Goal: Task Accomplishment & Management: Manage account settings

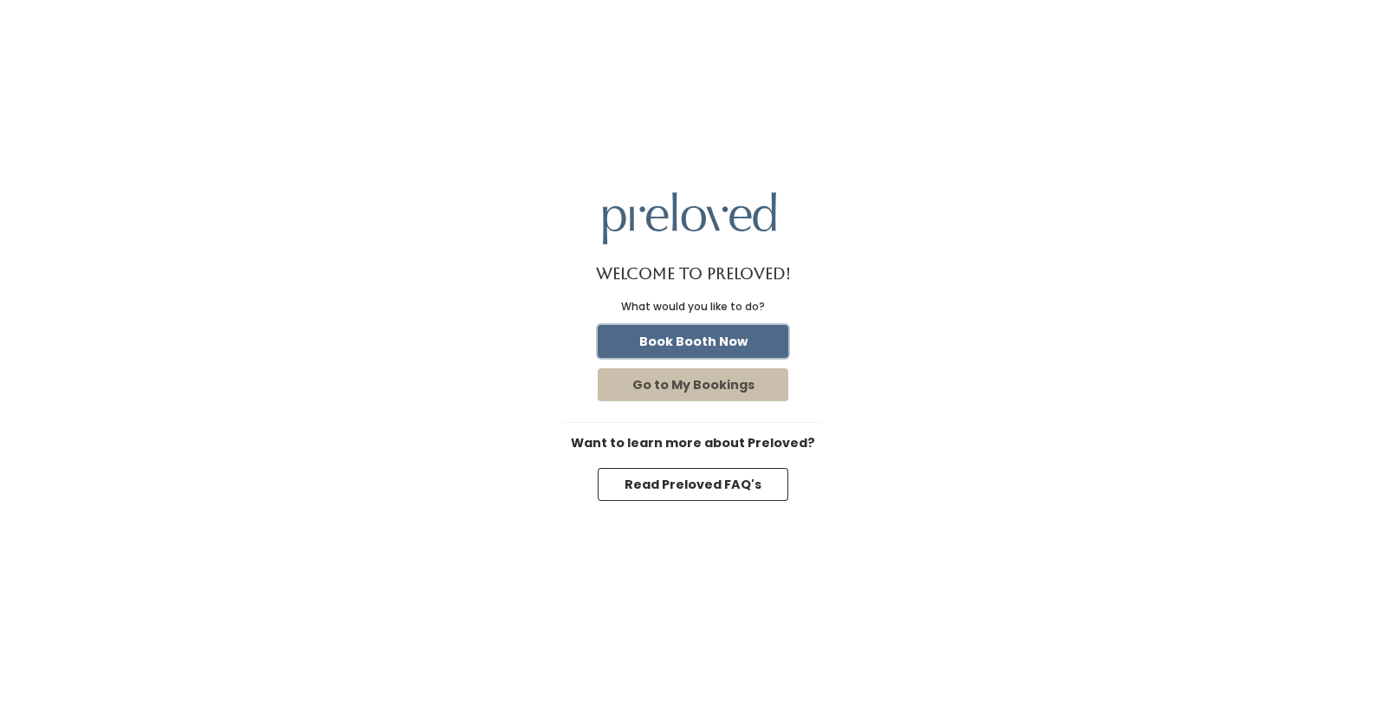
click at [763, 348] on button "Book Booth Now" at bounding box center [693, 341] width 191 height 33
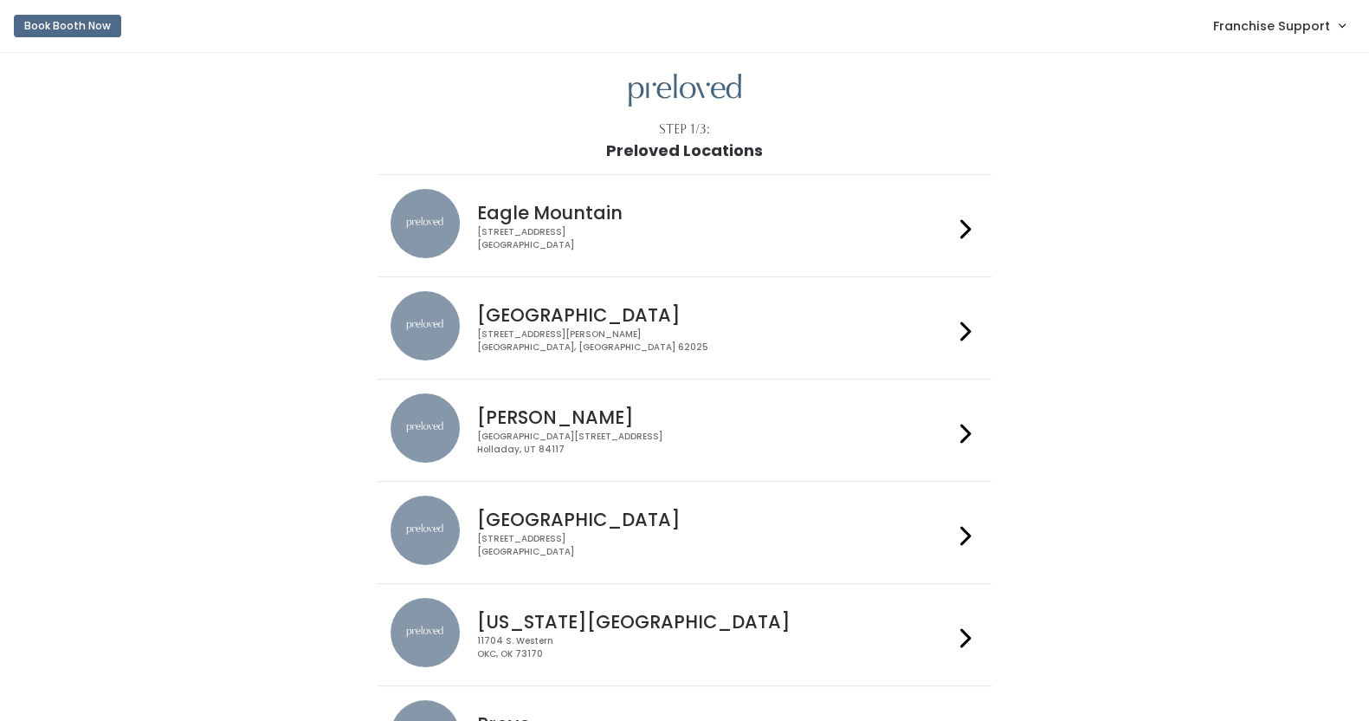
click at [1326, 14] on link "Franchise Support" at bounding box center [1279, 25] width 166 height 37
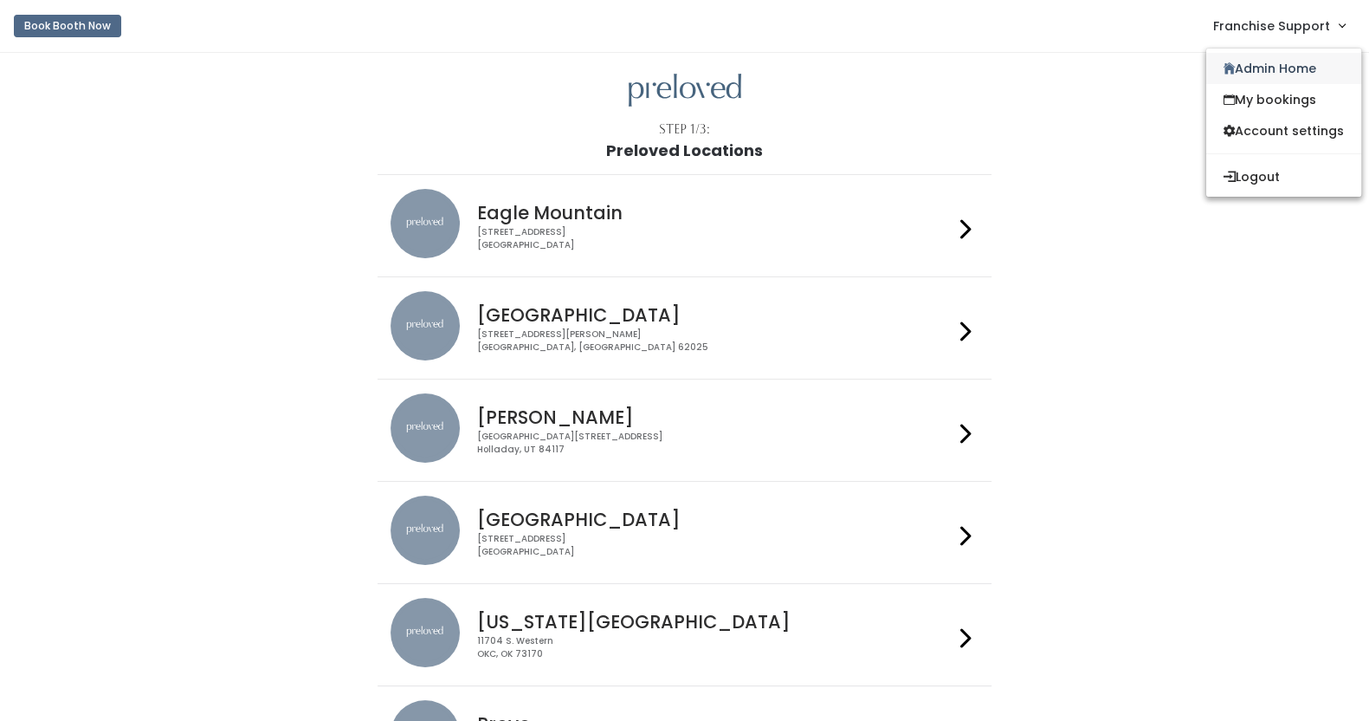
click at [1300, 54] on link "Admin Home" at bounding box center [1284, 68] width 155 height 31
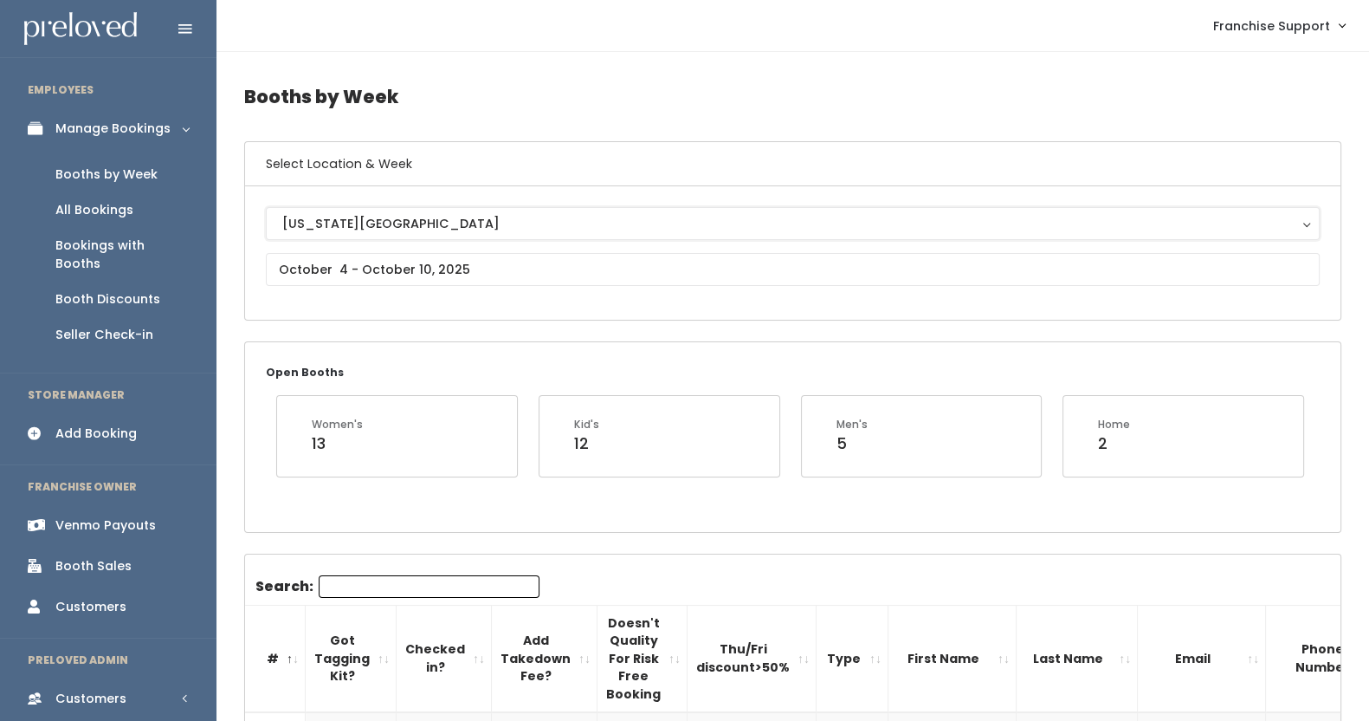
click at [351, 215] on div "[US_STATE][GEOGRAPHIC_DATA]" at bounding box center [792, 223] width 1021 height 19
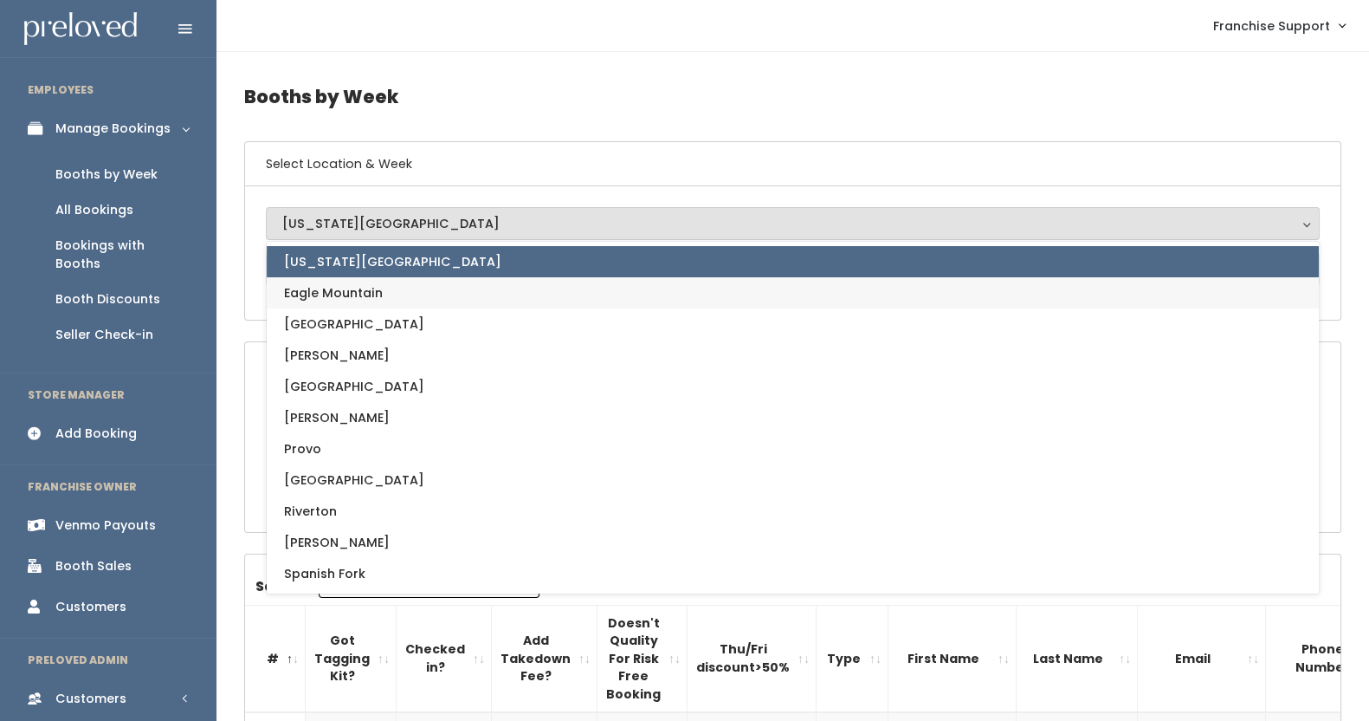
click at [390, 294] on link "Eagle Mountain" at bounding box center [793, 292] width 1052 height 31
select select "14"
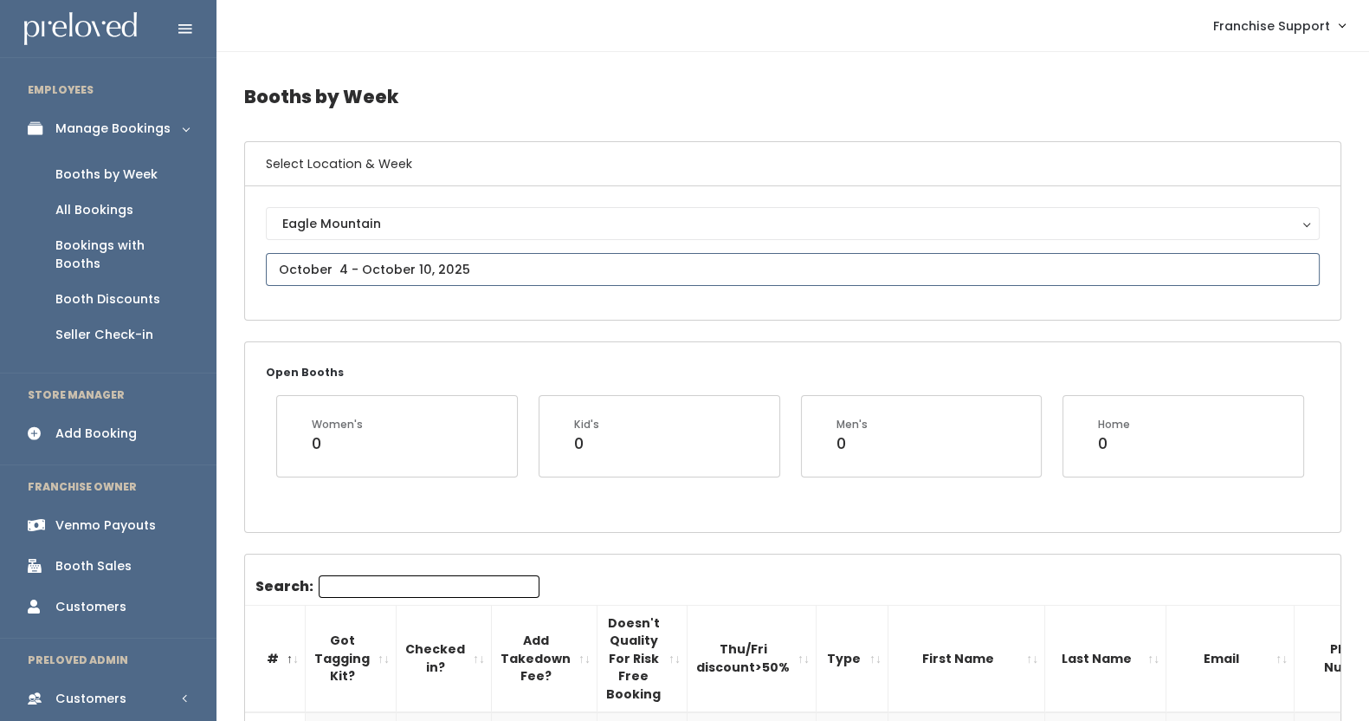
click at [537, 270] on input "text" at bounding box center [793, 269] width 1054 height 33
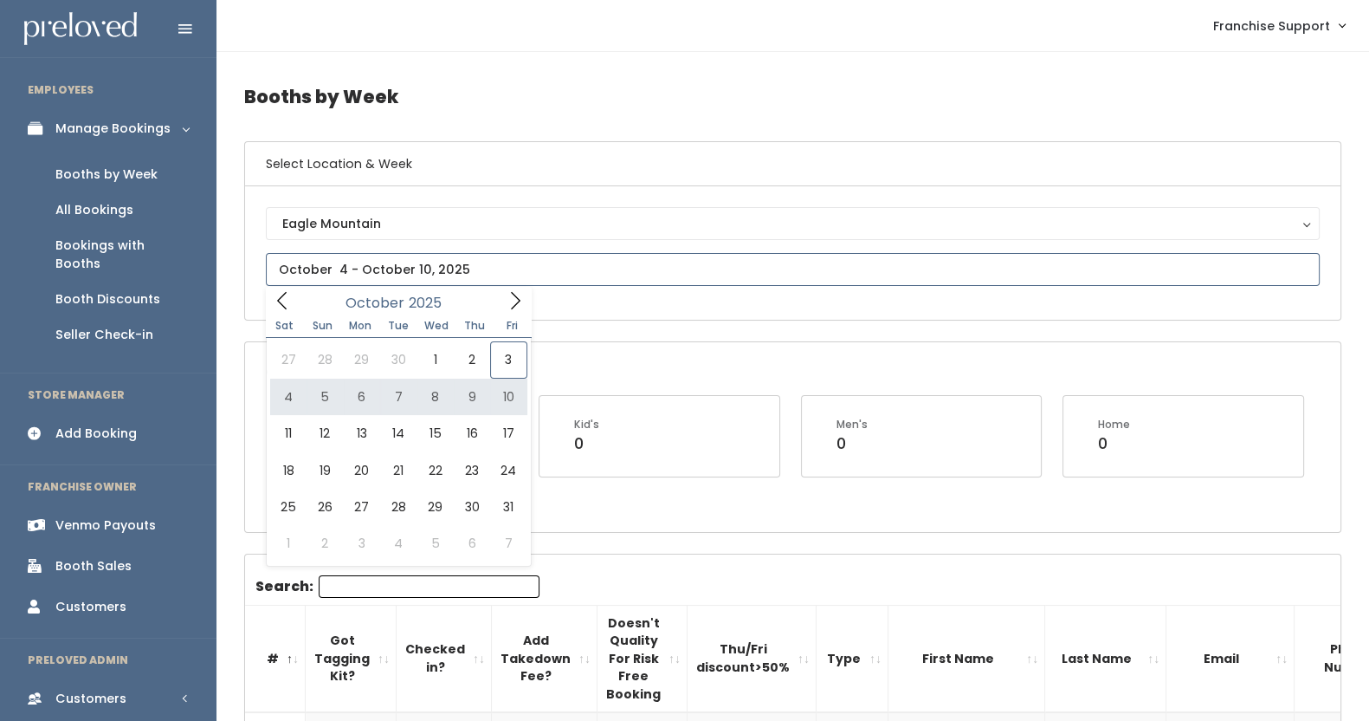
type input "October 4 to October 10"
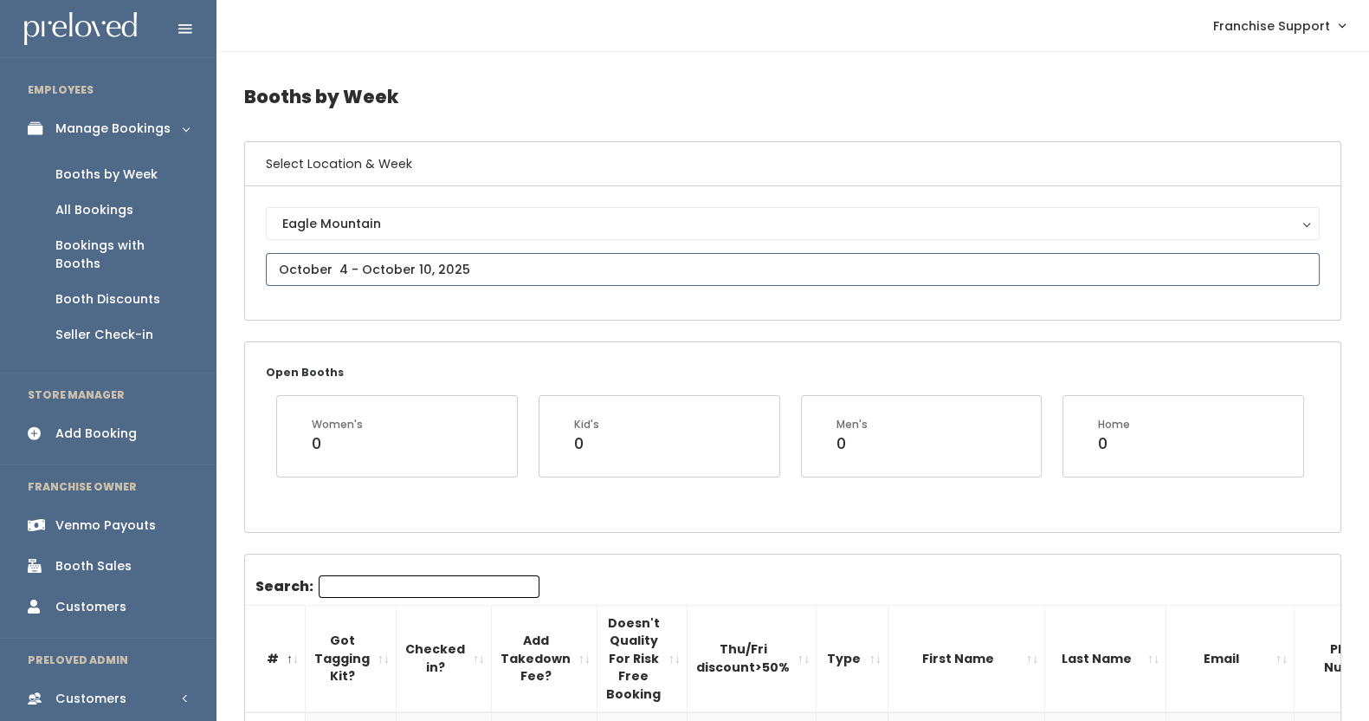
click at [472, 265] on input "text" at bounding box center [793, 269] width 1054 height 33
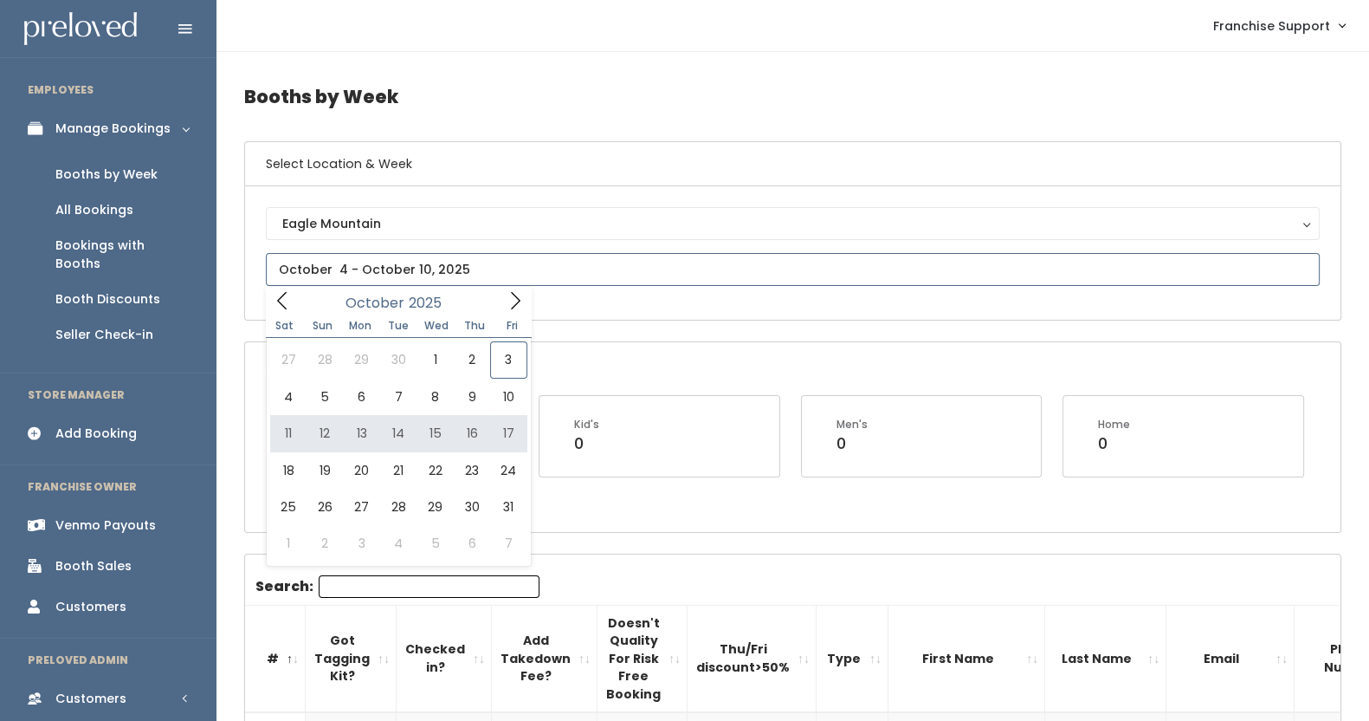
type input "October 11 to October 17"
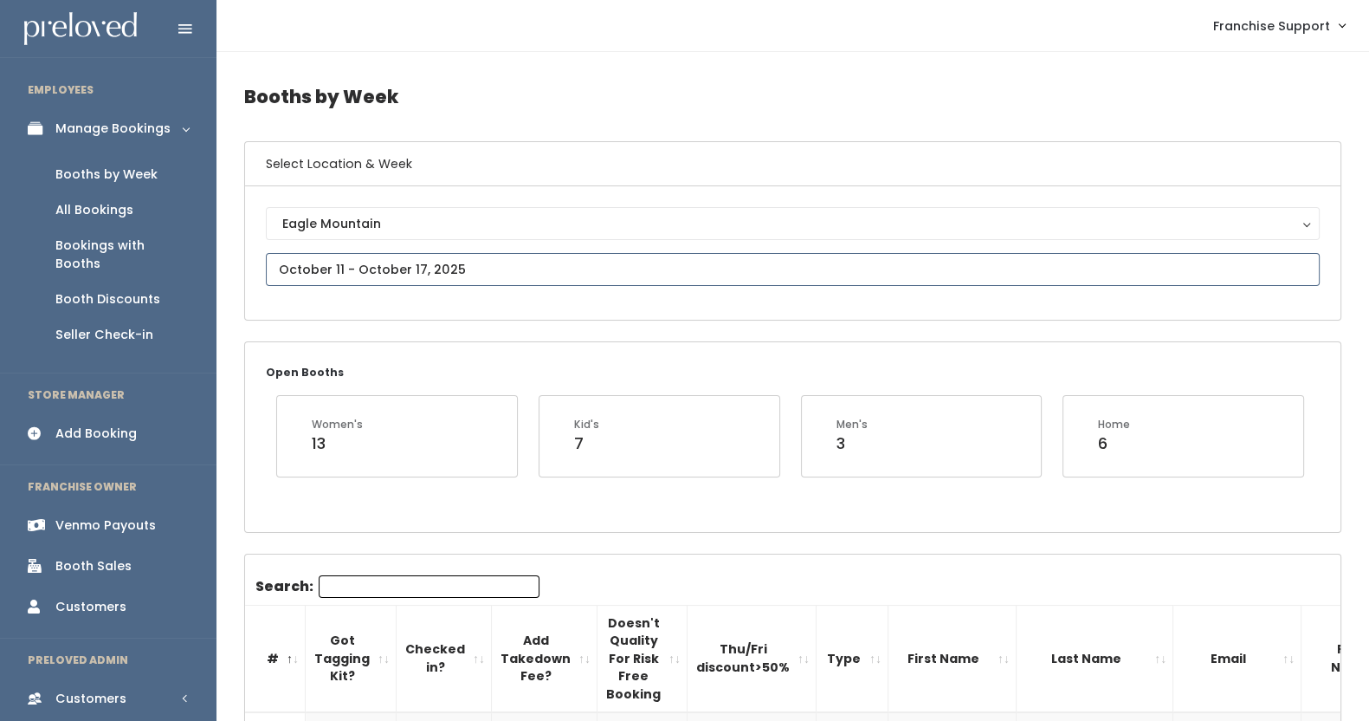
click at [353, 275] on input "text" at bounding box center [793, 269] width 1054 height 33
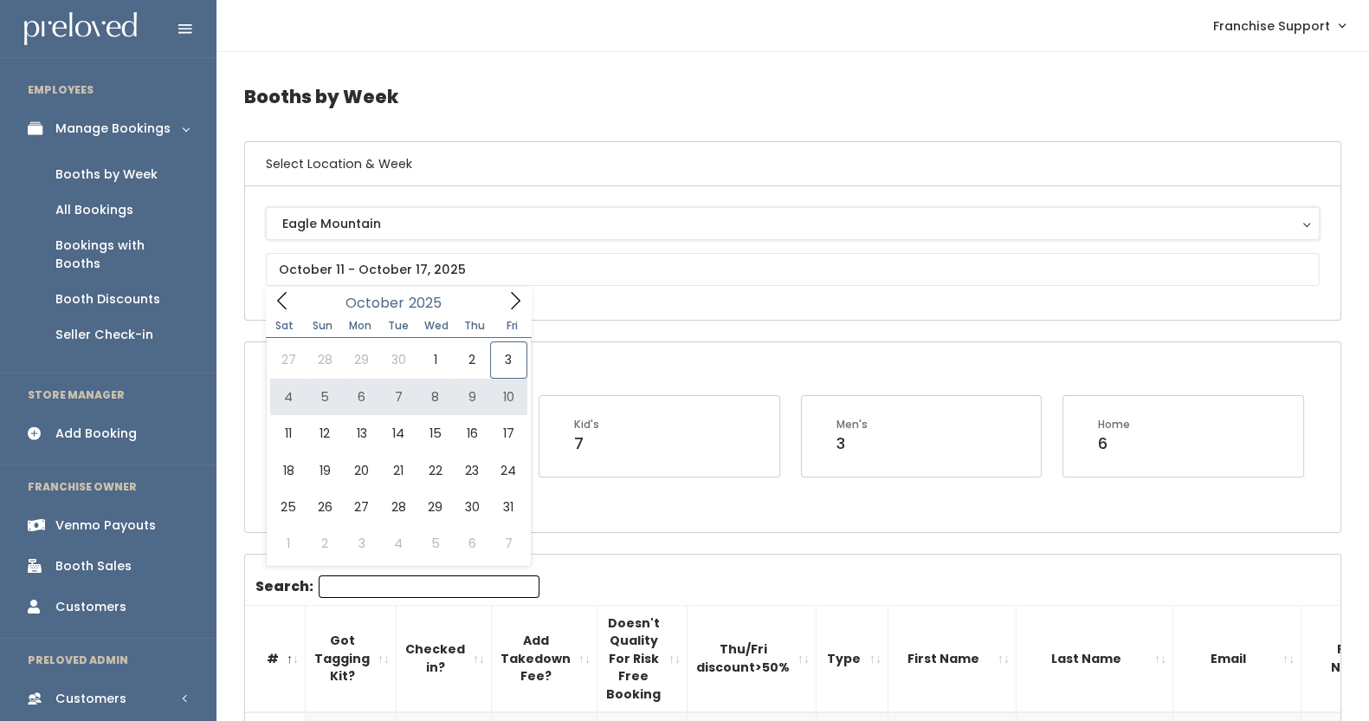
click at [338, 208] on button "Eagle Mountain" at bounding box center [793, 223] width 1054 height 33
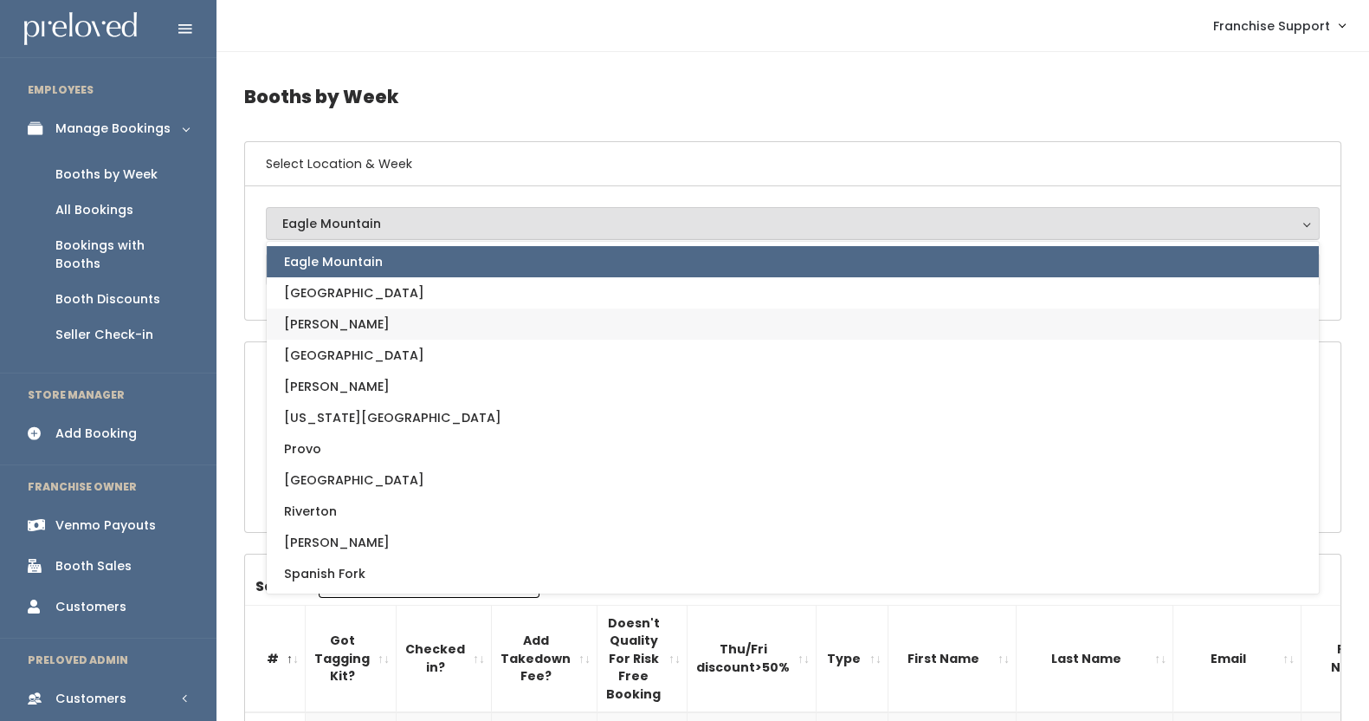
click at [376, 314] on link "[PERSON_NAME]" at bounding box center [793, 323] width 1052 height 31
select select "18"
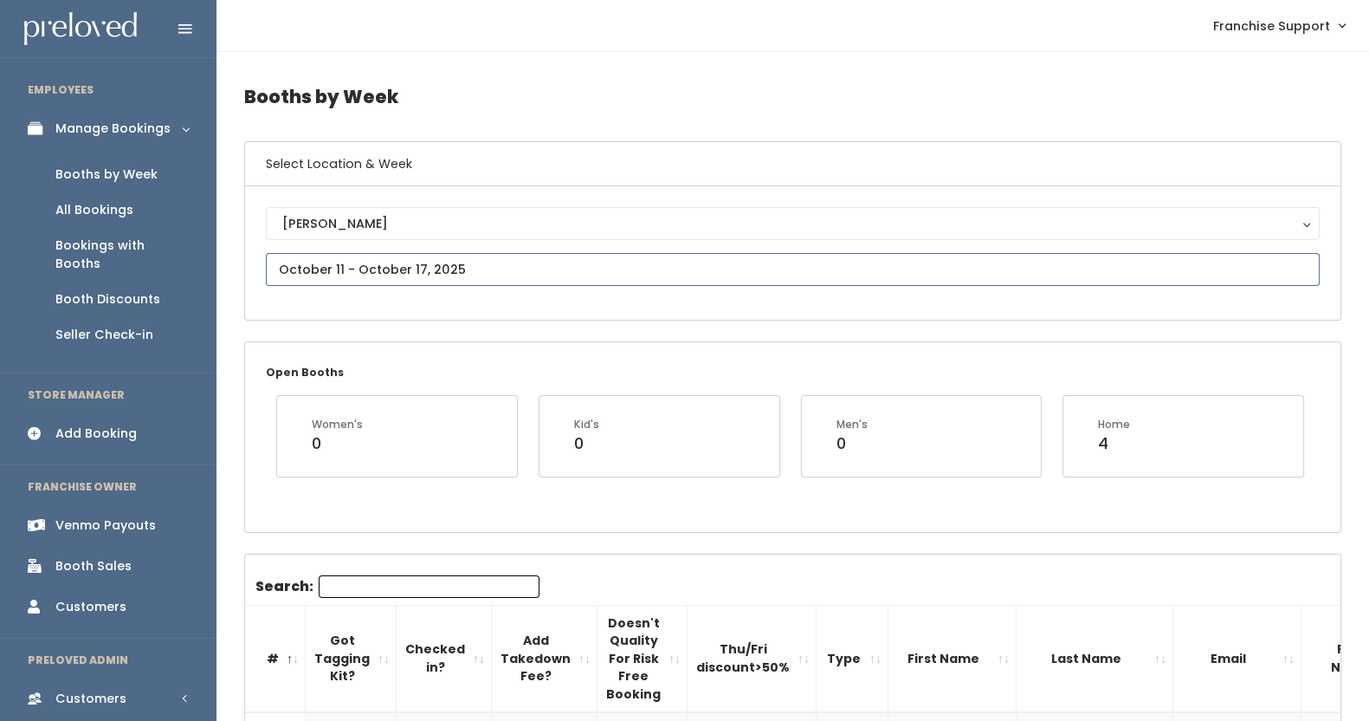
click at [418, 262] on input "text" at bounding box center [793, 269] width 1054 height 33
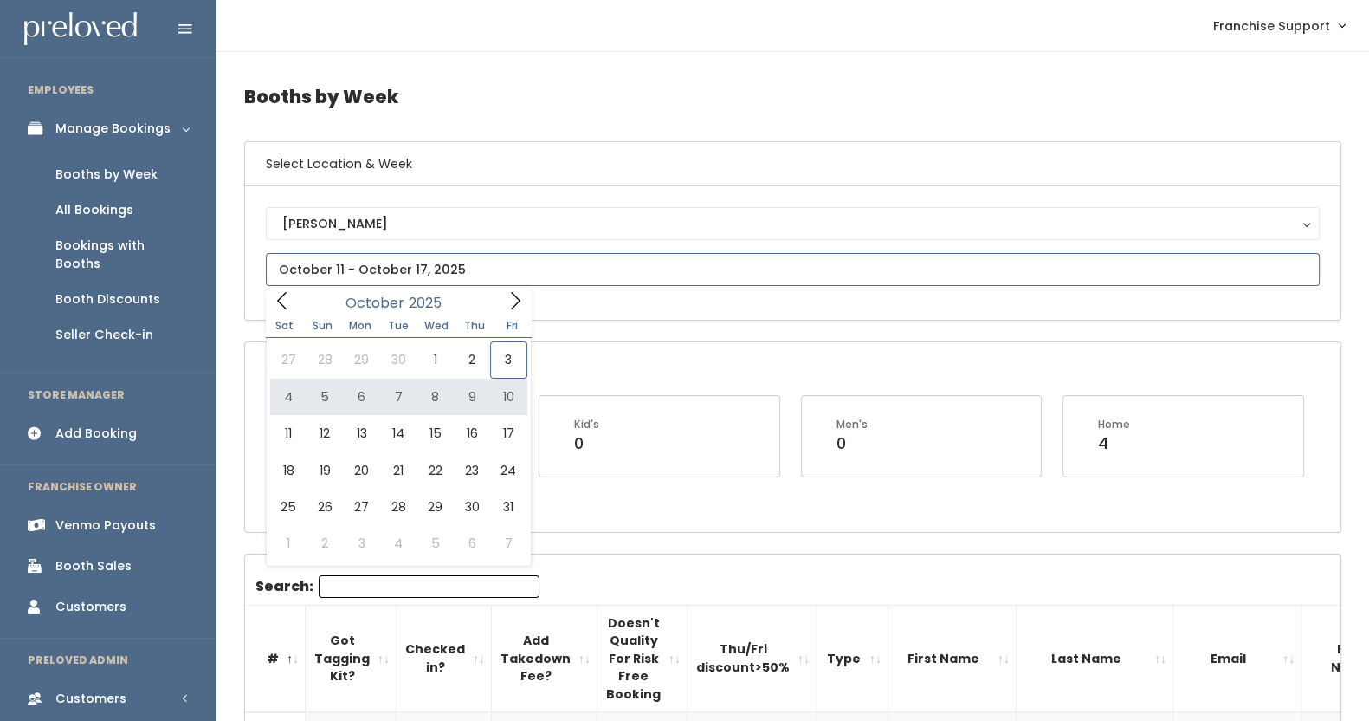
type input "October 4 to October 10"
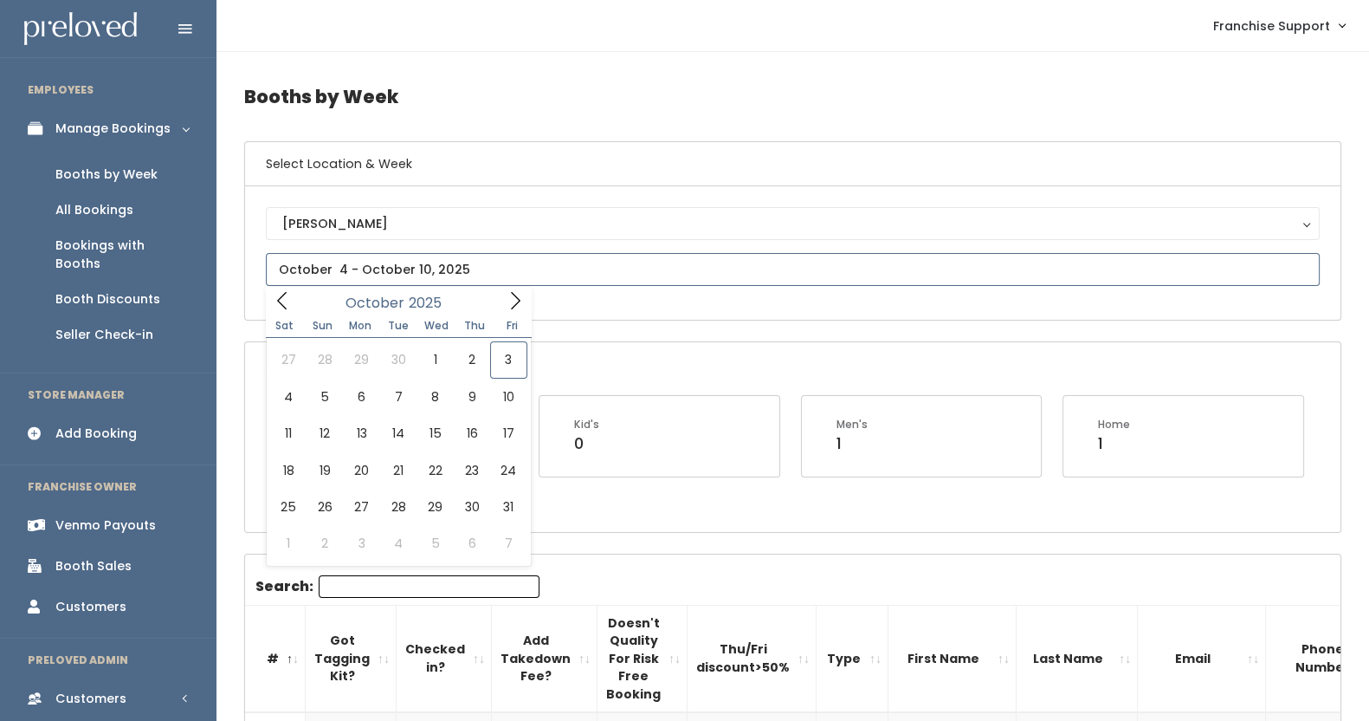
click at [485, 269] on input "text" at bounding box center [793, 269] width 1054 height 33
type input "October 11 to October 17"
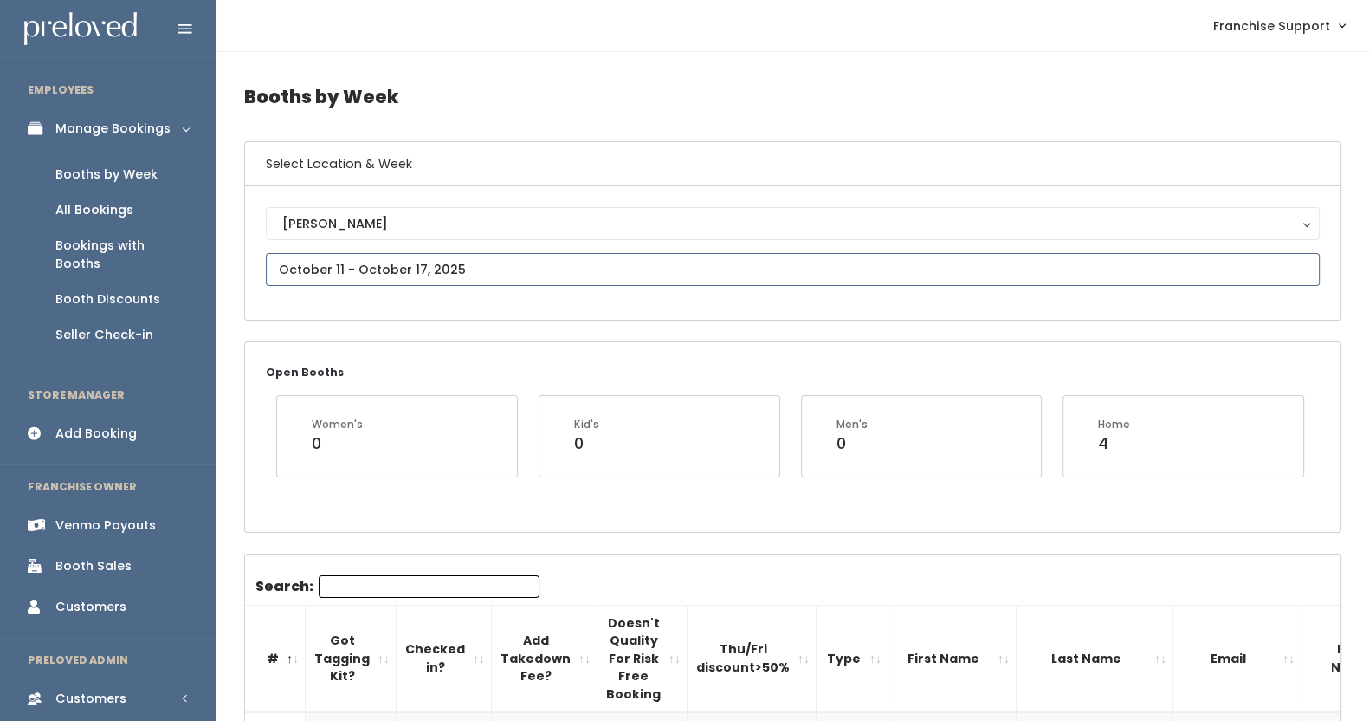
click at [362, 269] on input "text" at bounding box center [793, 269] width 1054 height 33
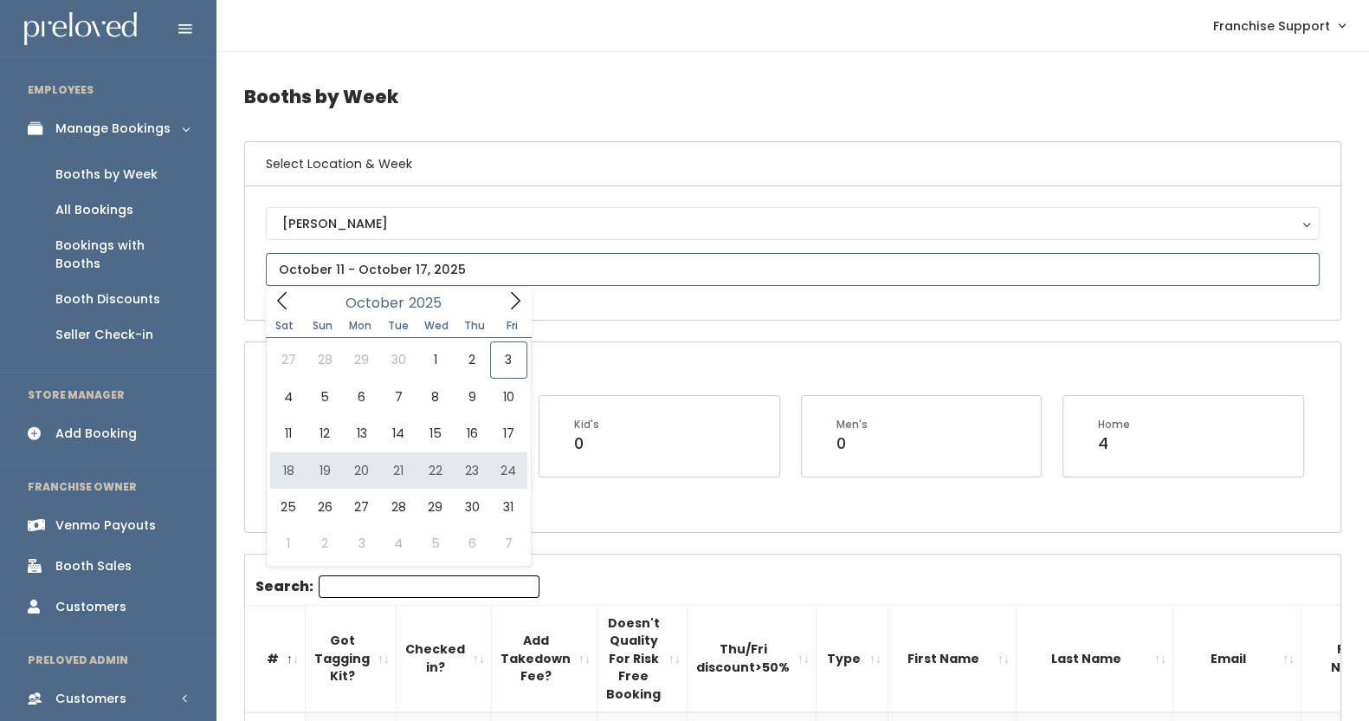
type input "October 18 to October 24"
click at [437, 271] on input "text" at bounding box center [793, 269] width 1054 height 33
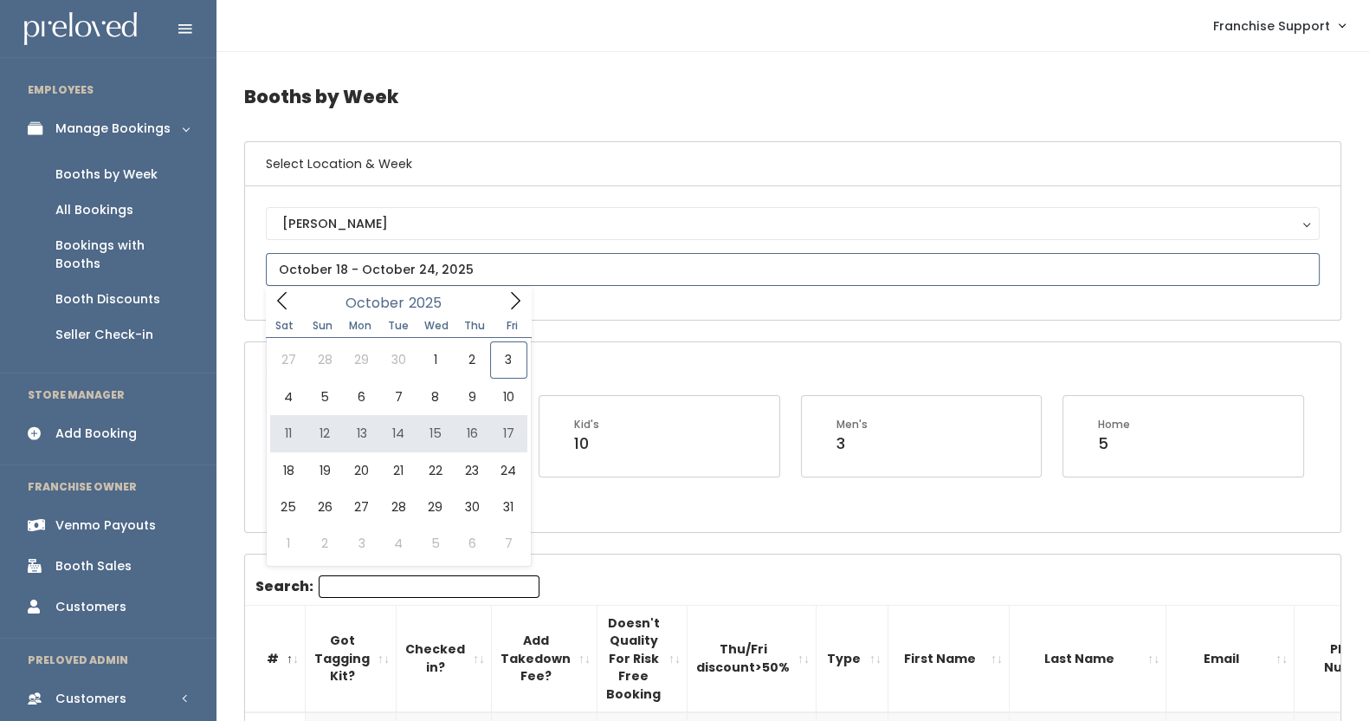
type input "October 11 to October 17"
click at [438, 266] on input "text" at bounding box center [793, 269] width 1054 height 33
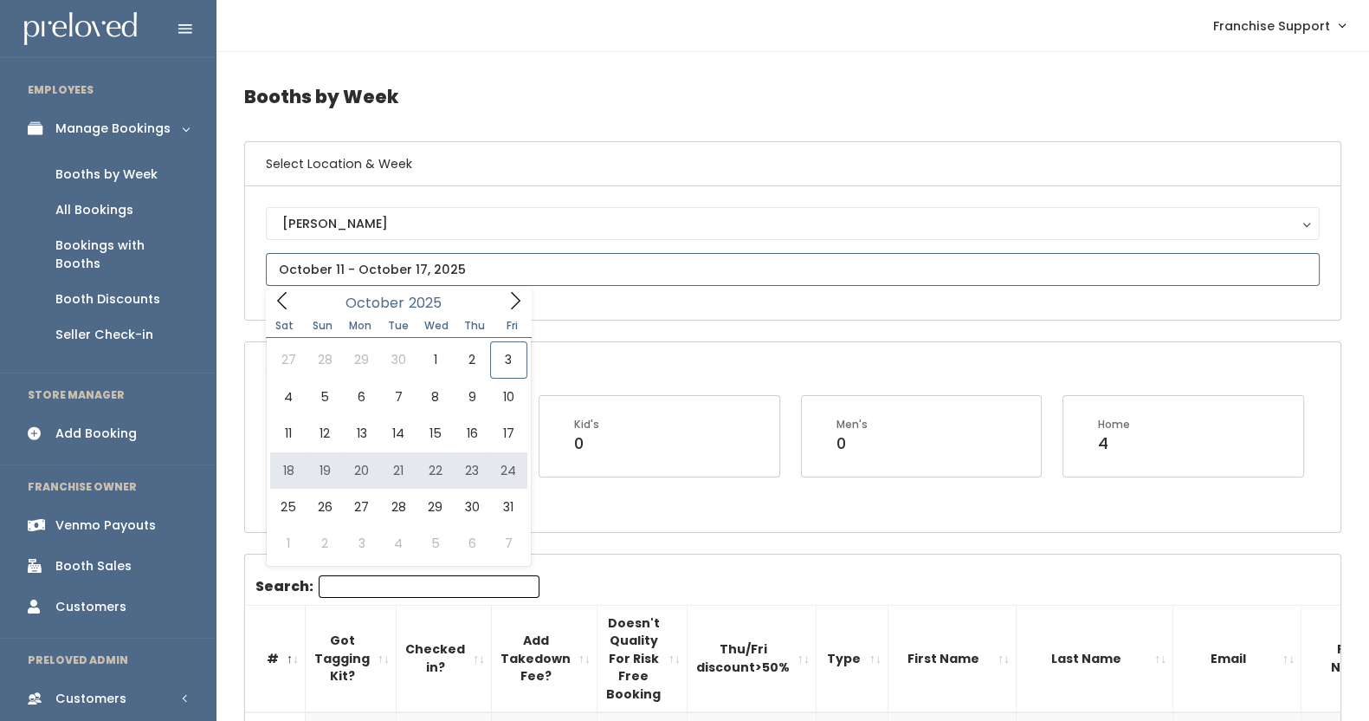
type input "[DATE] to [DATE]"
click at [479, 258] on input "text" at bounding box center [793, 269] width 1054 height 33
type input "October 18 to October 24"
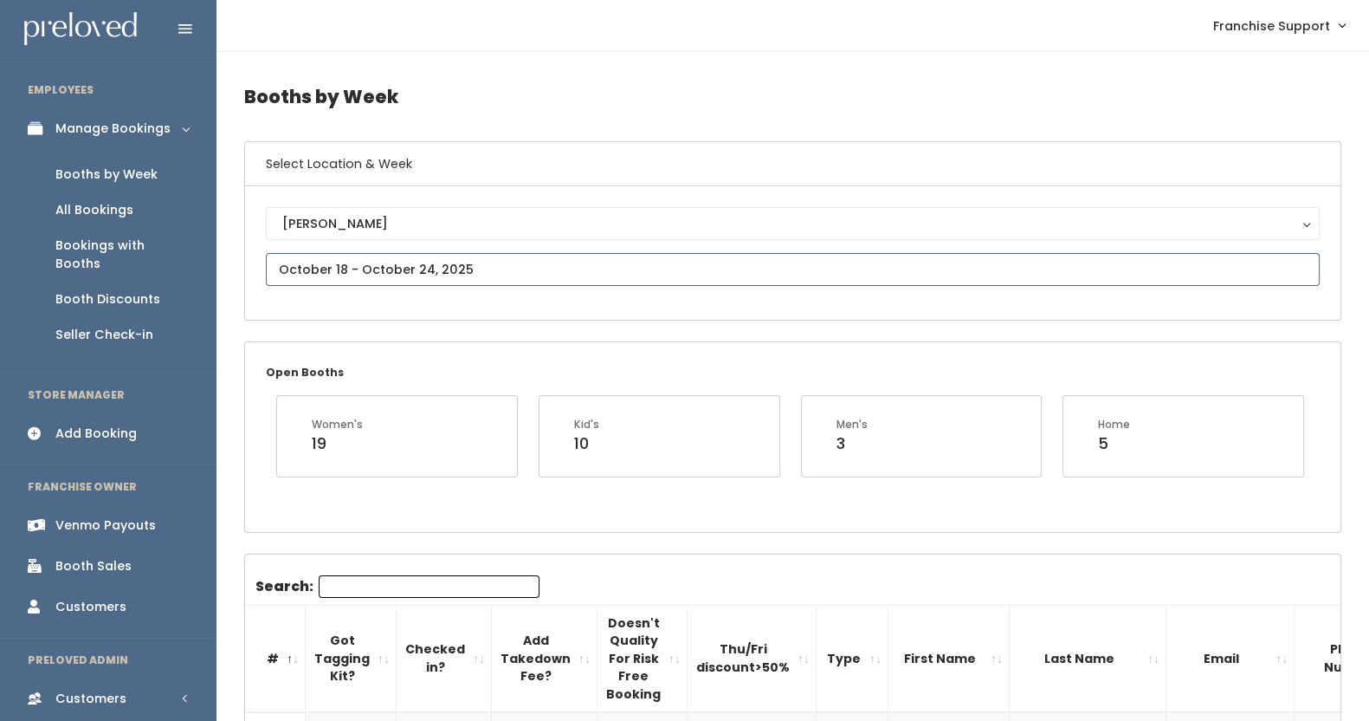
click at [415, 259] on input "text" at bounding box center [793, 269] width 1054 height 33
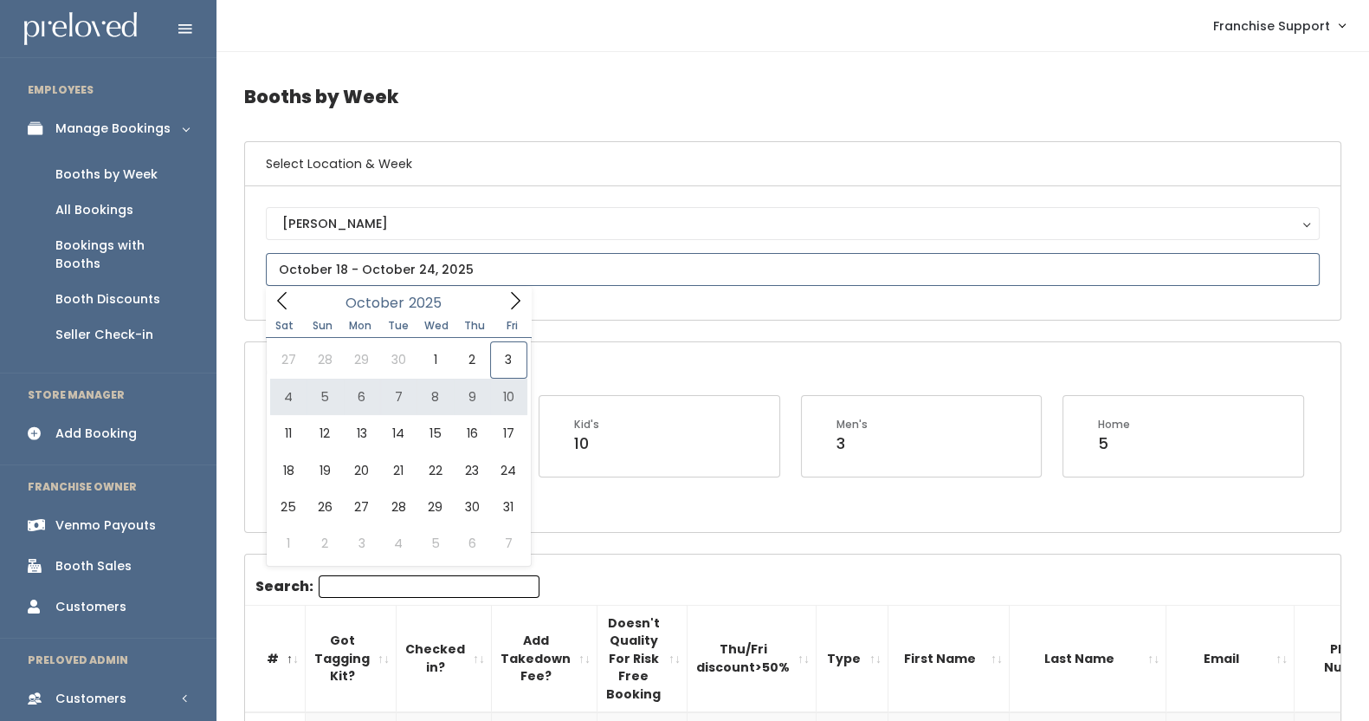
type input "October 4 to October 10"
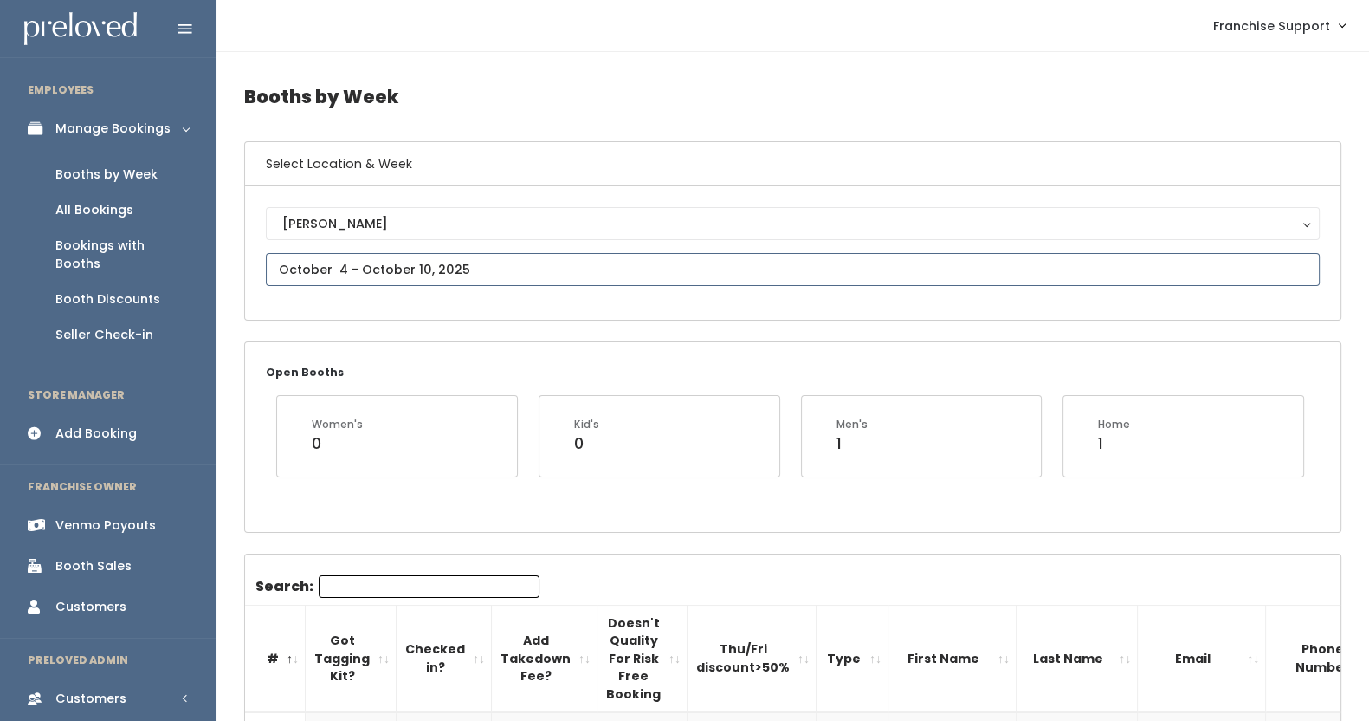
click at [396, 259] on input "text" at bounding box center [793, 269] width 1054 height 33
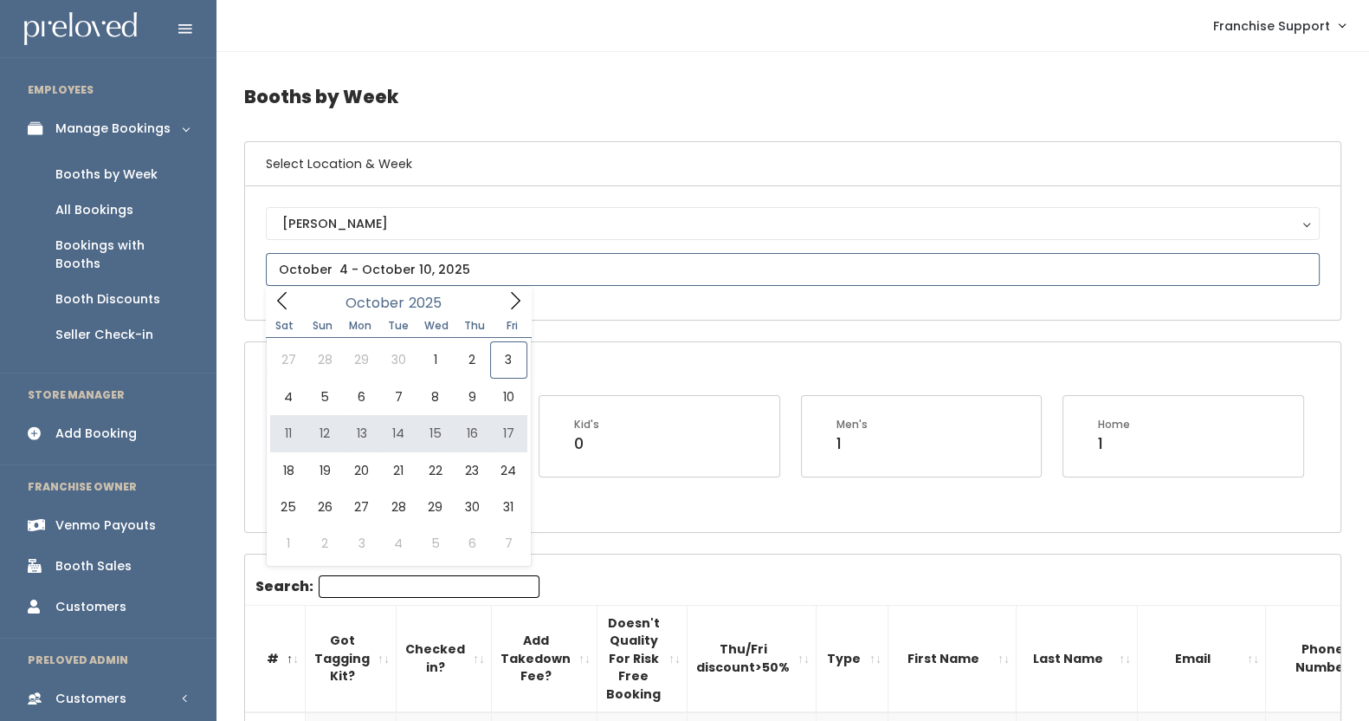
type input "October 11 to October 17"
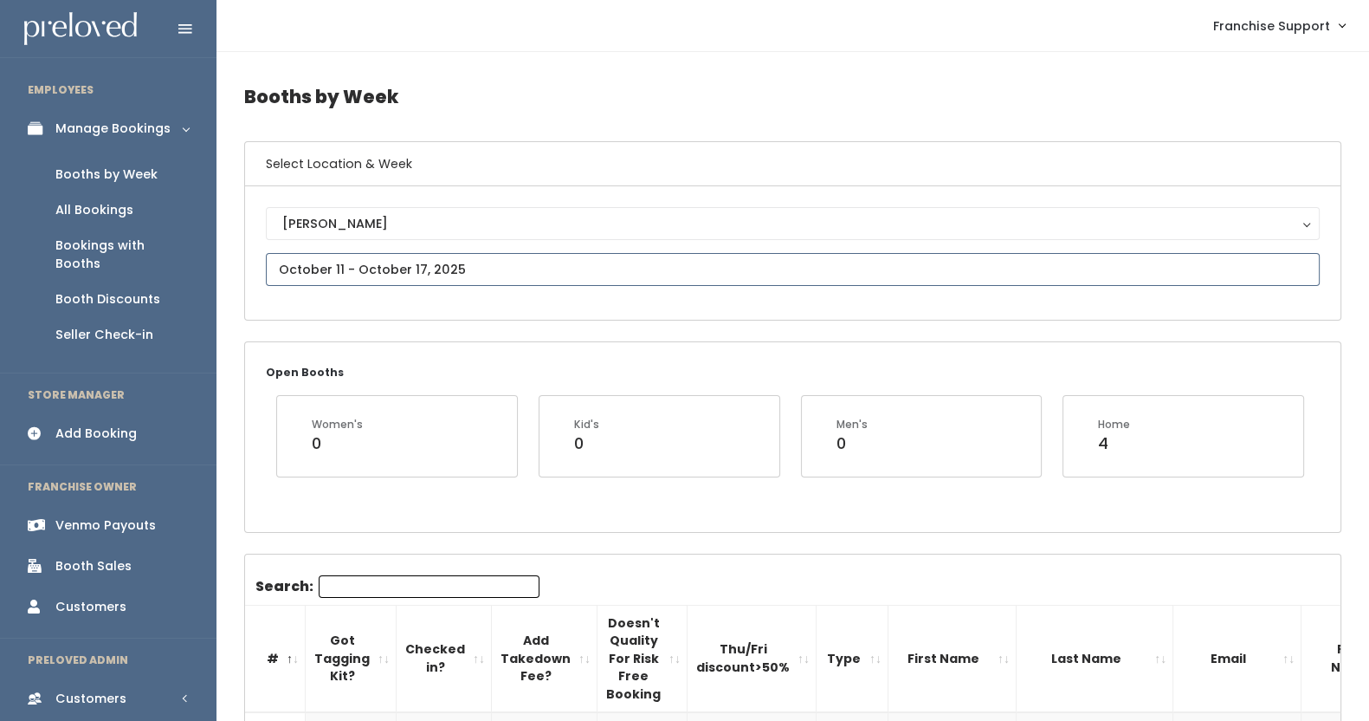
click at [418, 267] on input "text" at bounding box center [793, 269] width 1054 height 33
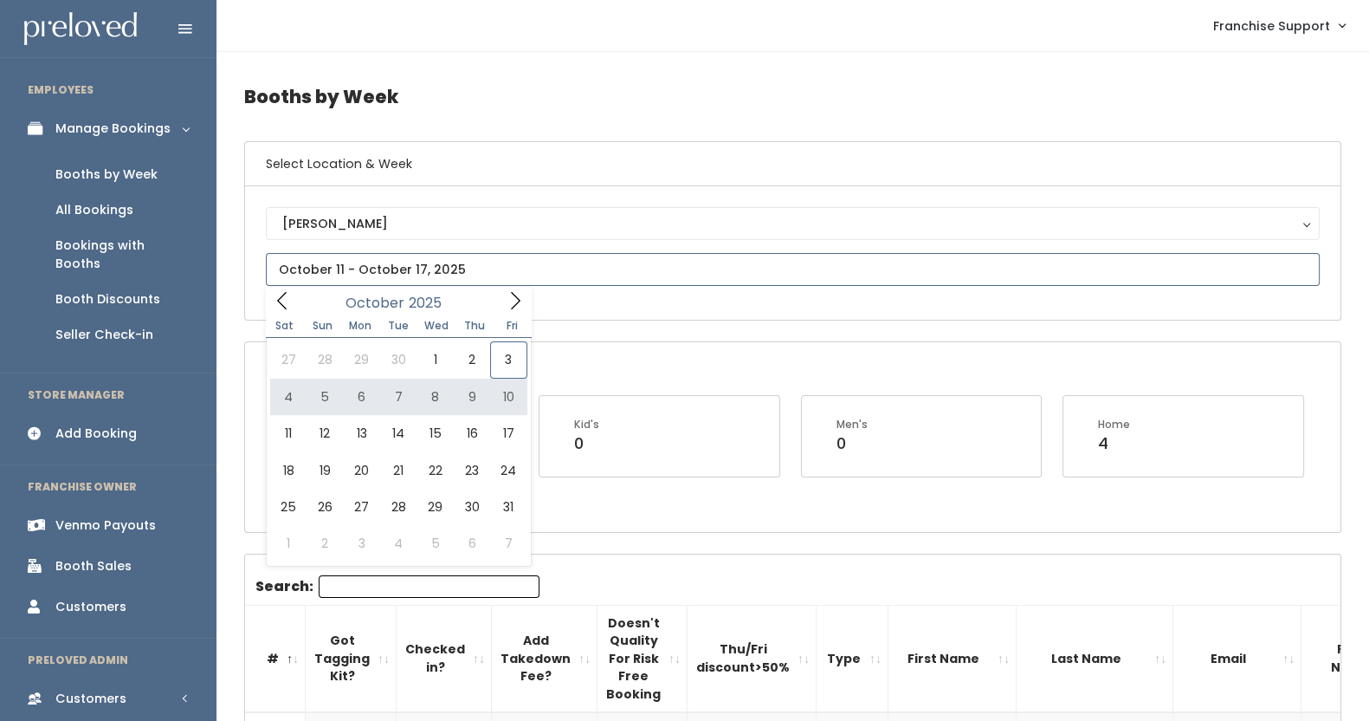
type input "[DATE] to [DATE]"
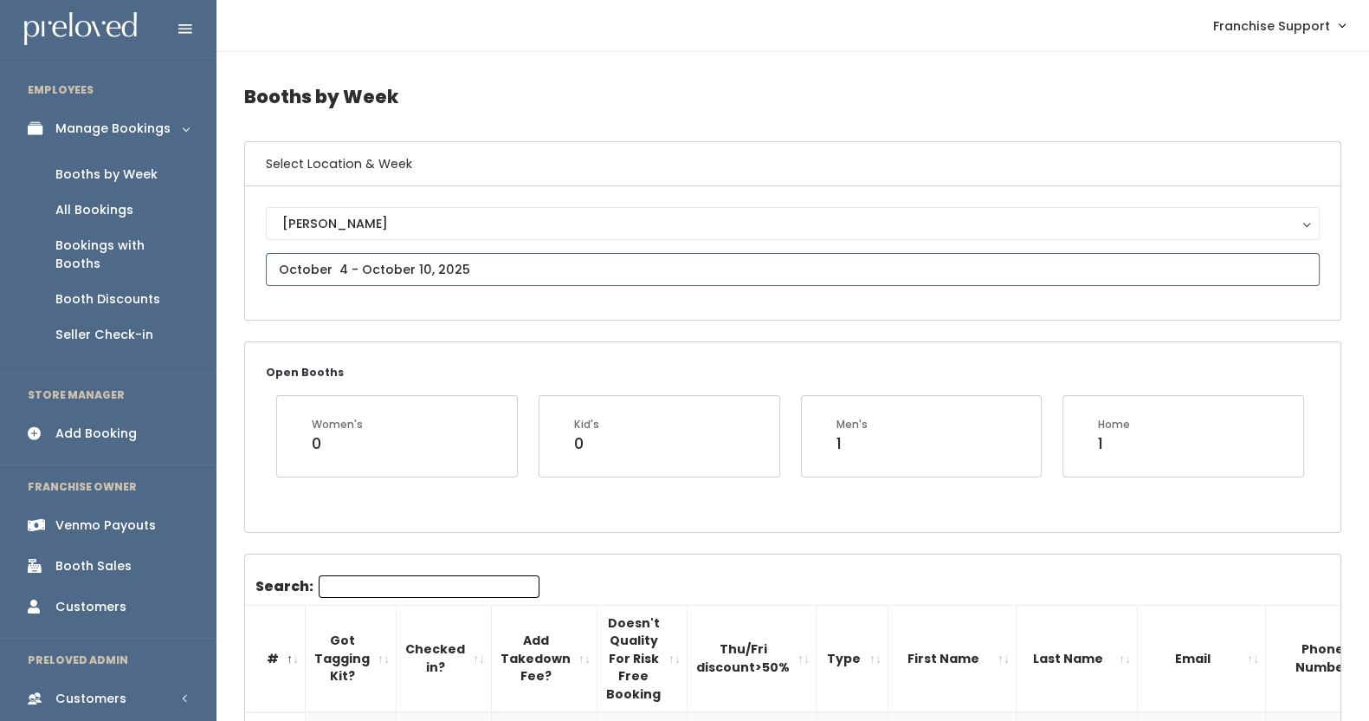
click at [377, 269] on input "text" at bounding box center [793, 269] width 1054 height 33
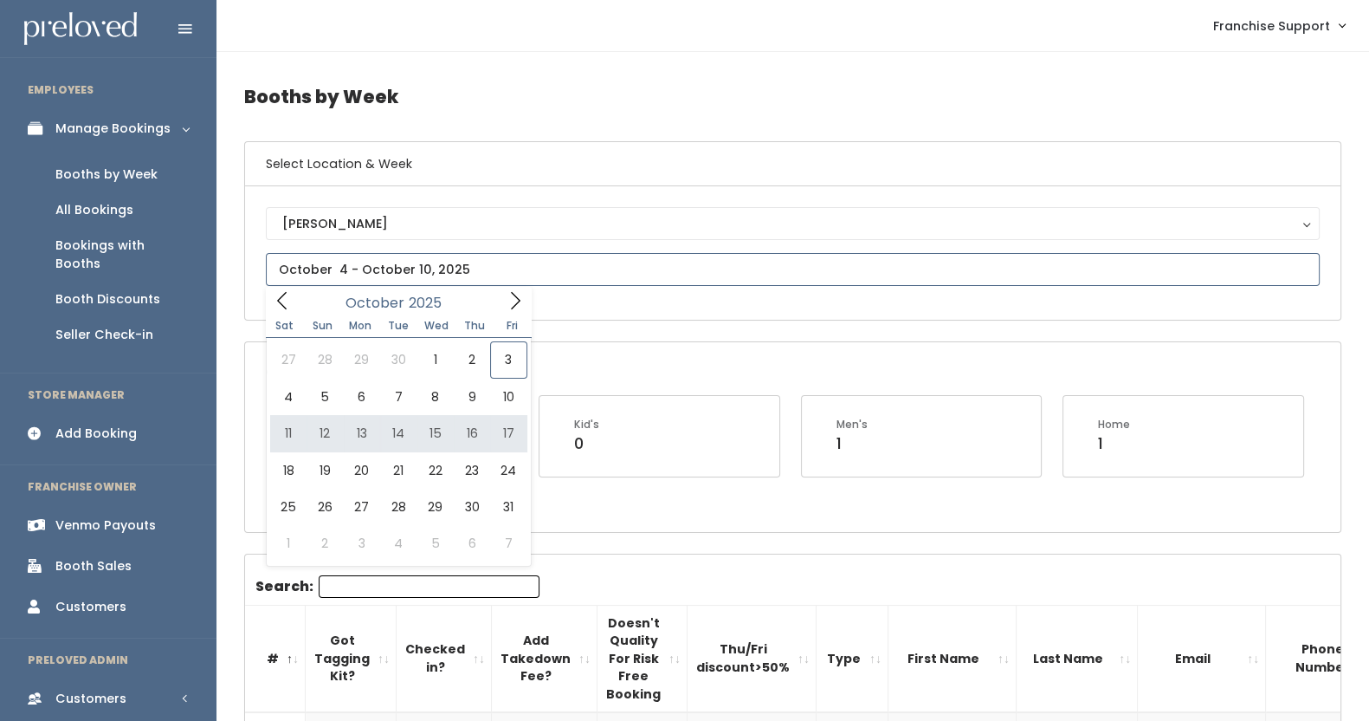
type input "October 11 to October 17"
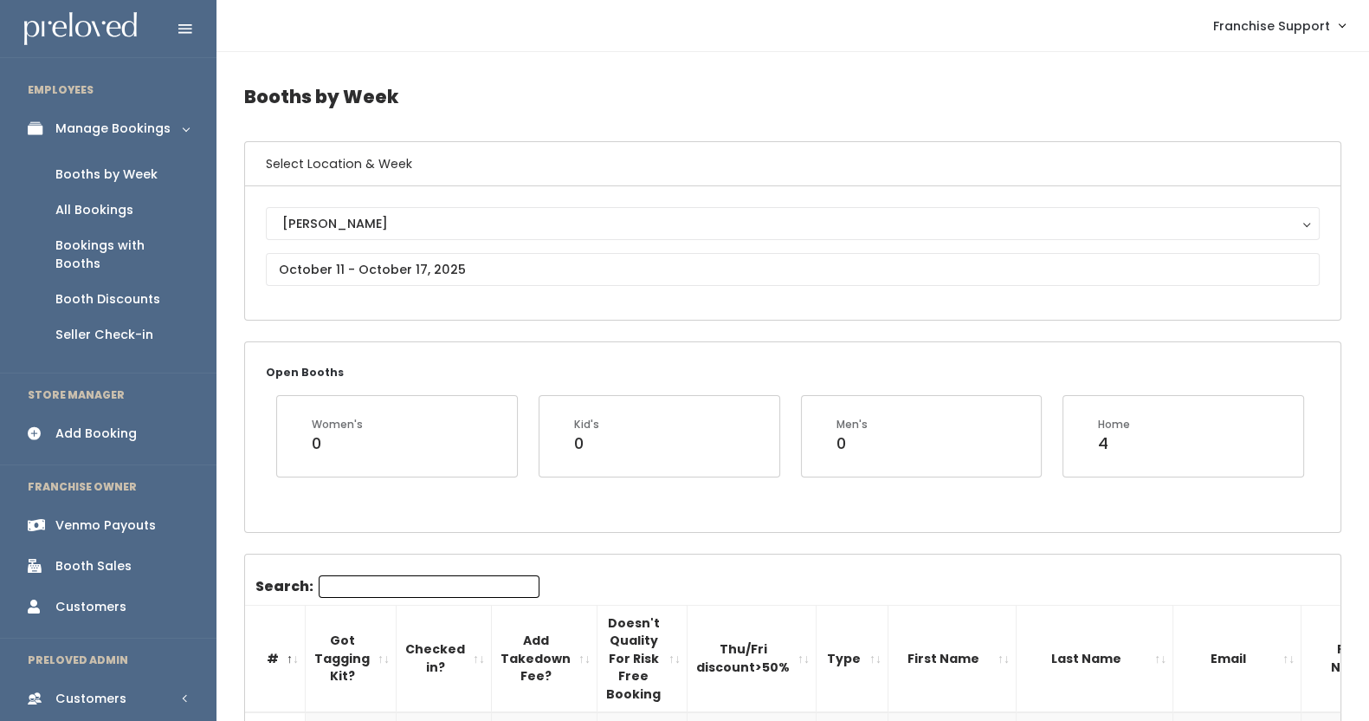
click at [460, 247] on div "[PERSON_NAME] [GEOGRAPHIC_DATA] [GEOGRAPHIC_DATA] [GEOGRAPHIC_DATA] [GEOGRAPHIC…" at bounding box center [793, 253] width 1054 height 92
click at [448, 235] on button "[PERSON_NAME]" at bounding box center [793, 223] width 1054 height 33
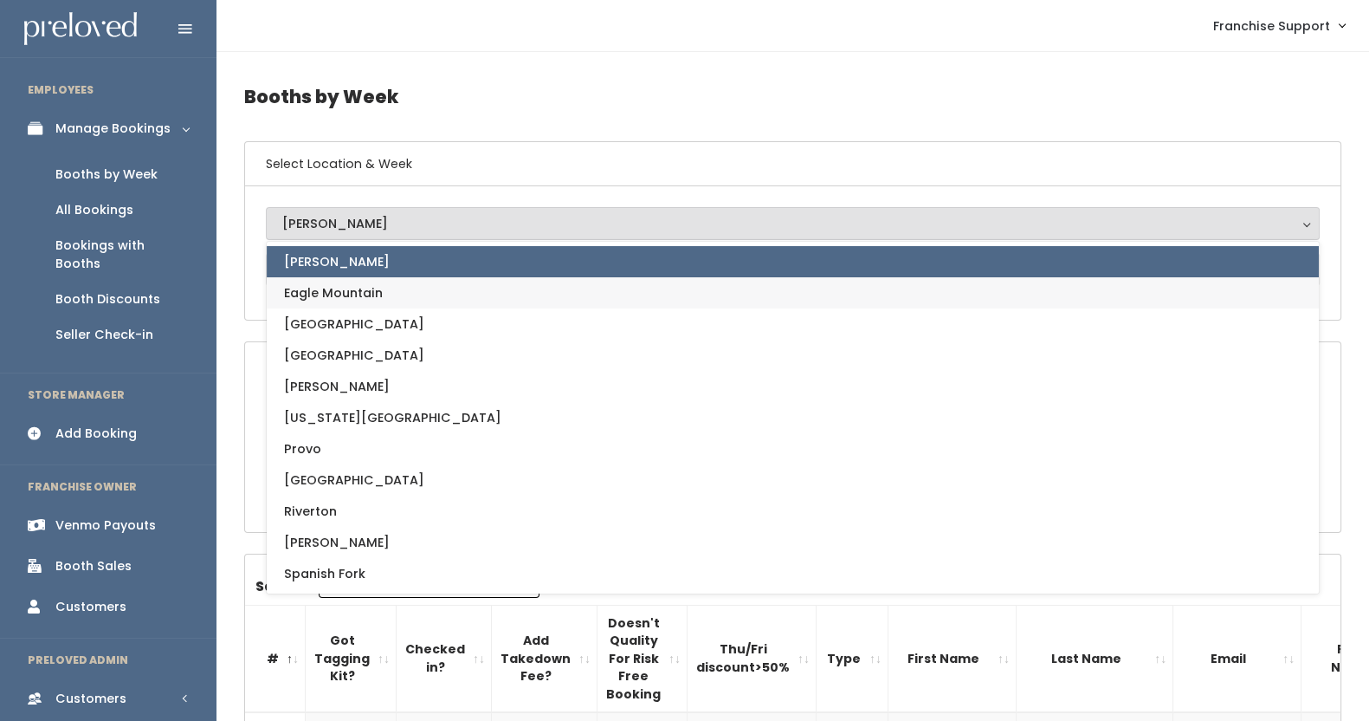
click at [380, 293] on span "Eagle Mountain" at bounding box center [333, 292] width 99 height 19
select select "14"
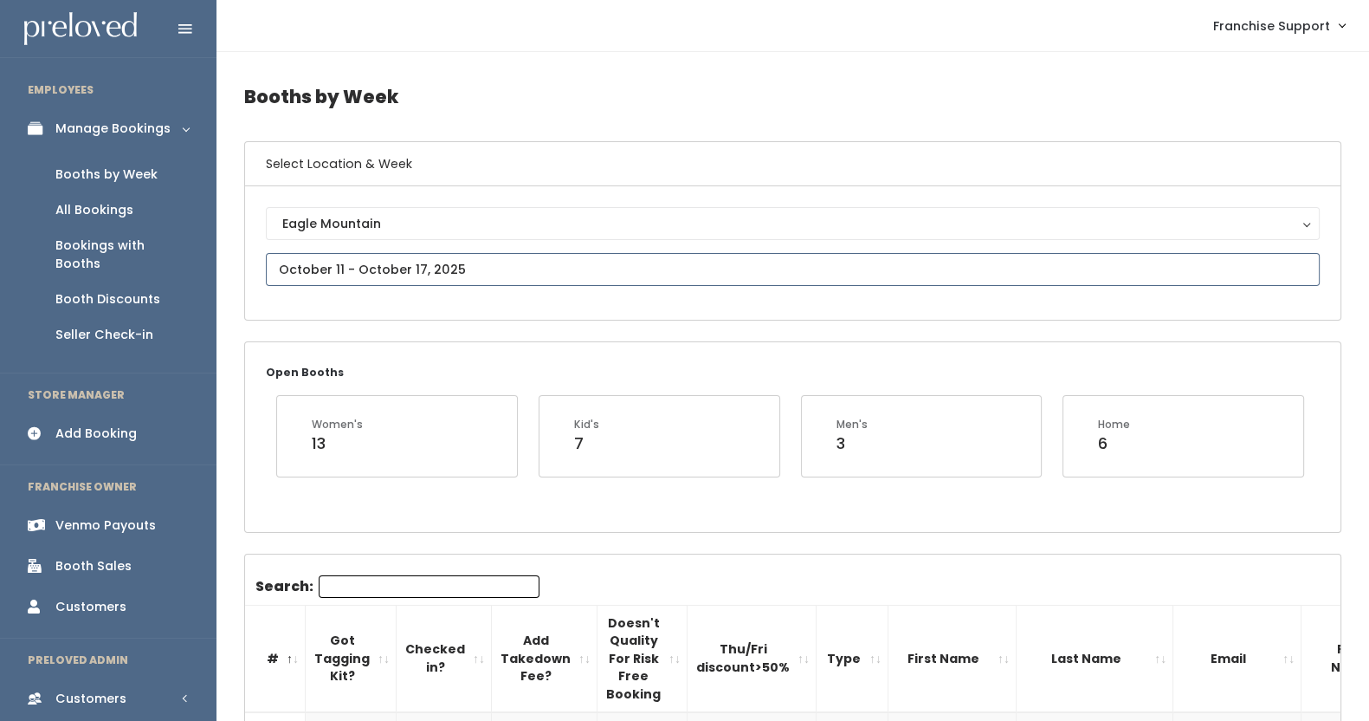
click at [367, 274] on input "text" at bounding box center [793, 269] width 1054 height 33
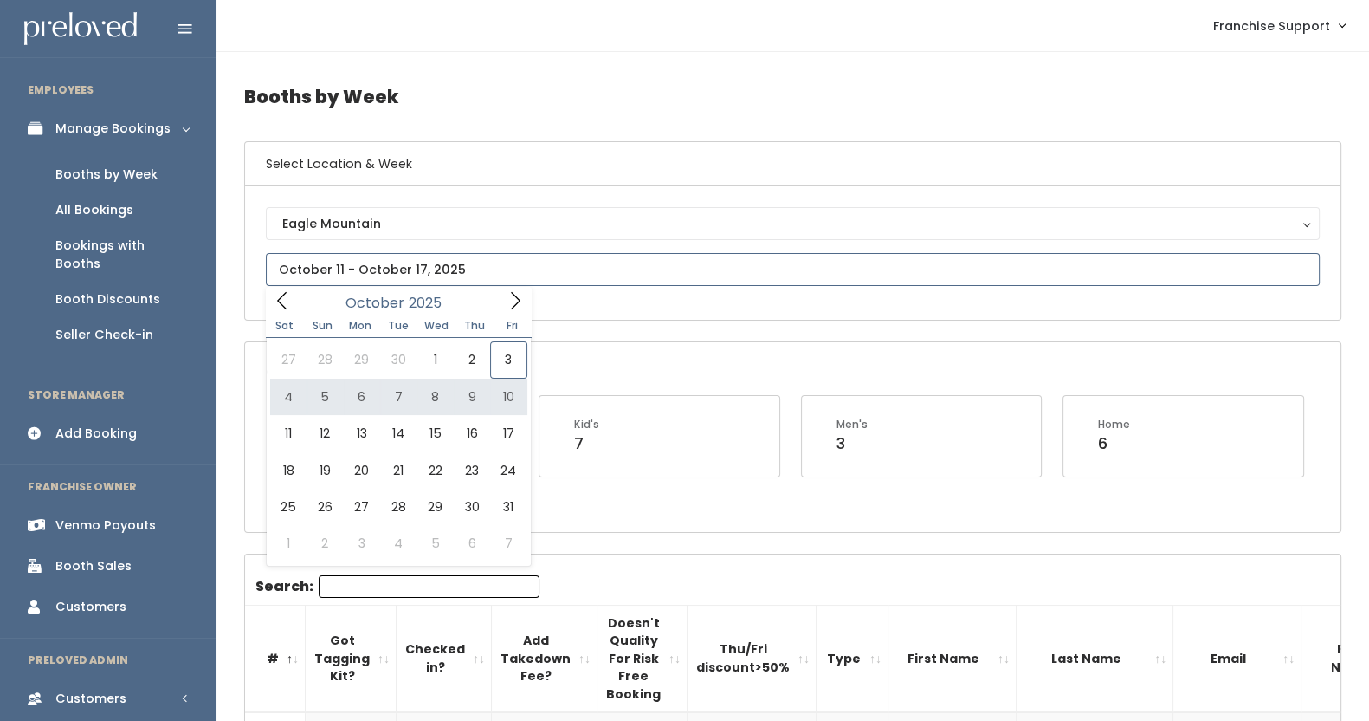
type input "October 4 to October 10"
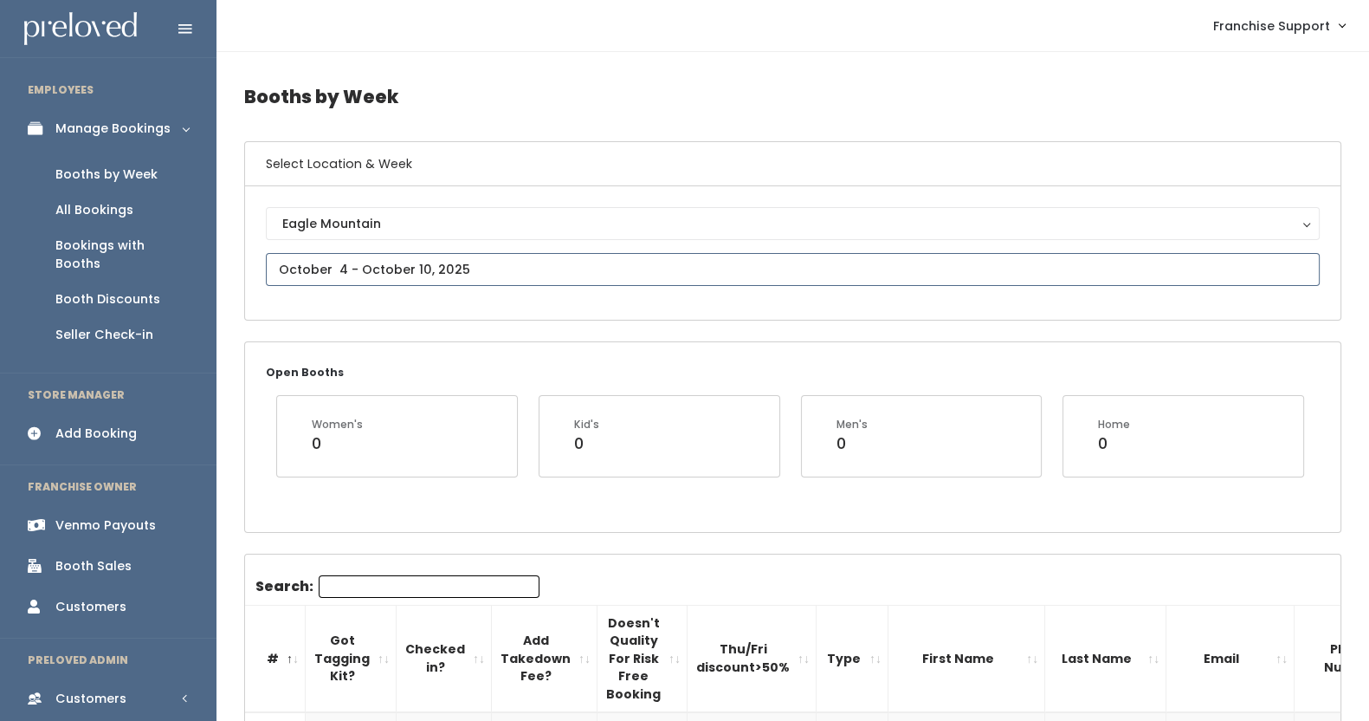
click at [536, 275] on input "text" at bounding box center [793, 269] width 1054 height 33
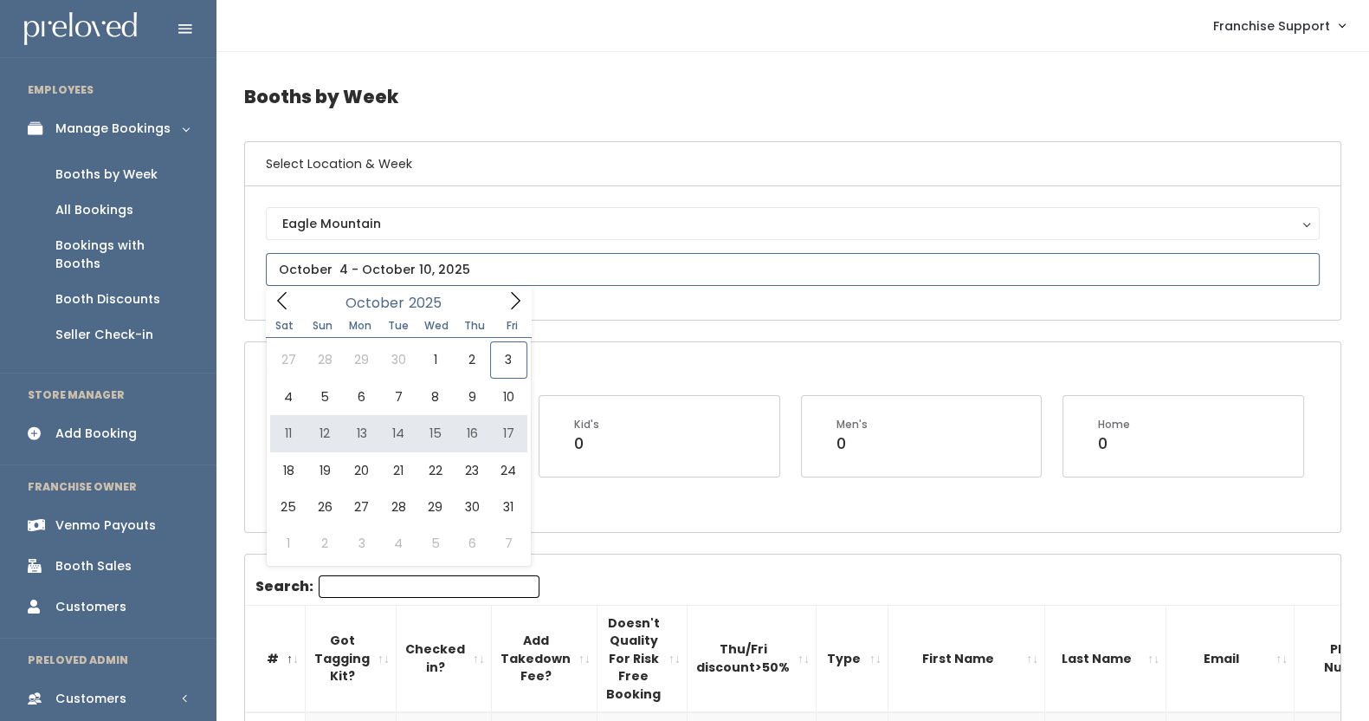
type input "October 11 to October 17"
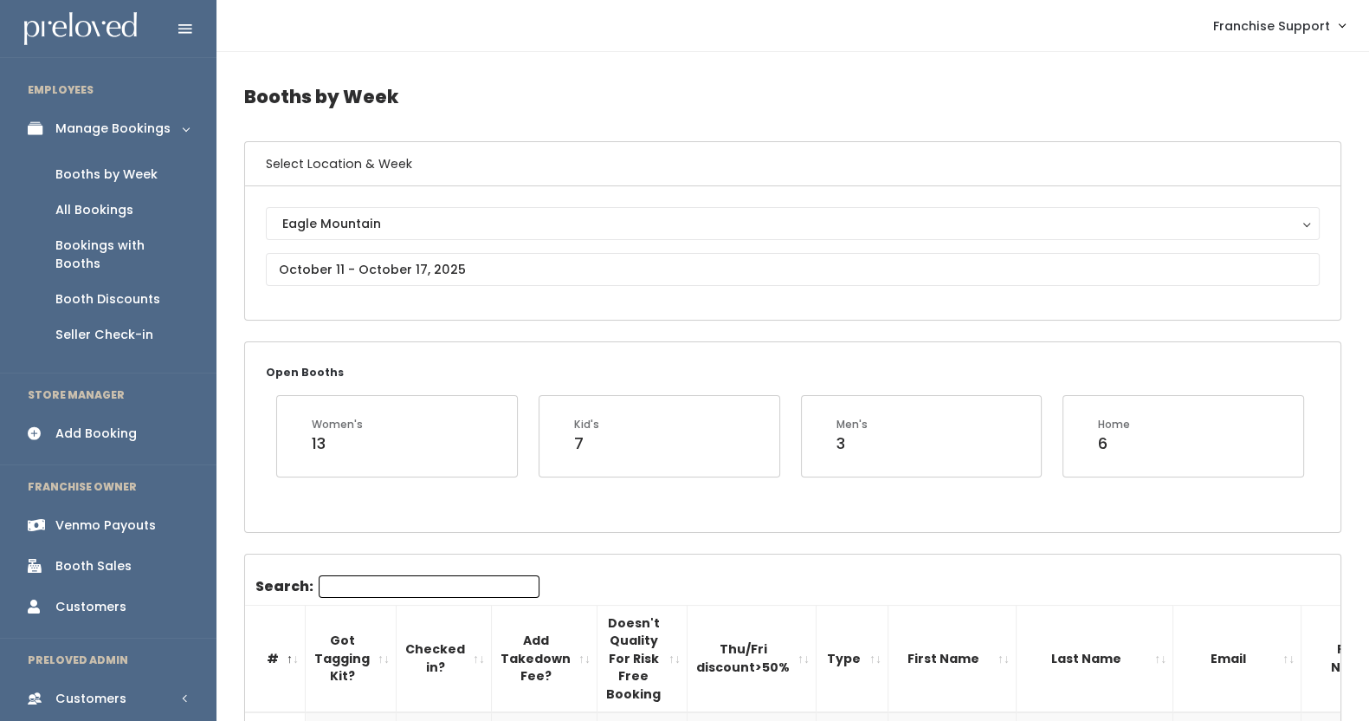
click at [521, 250] on div "Eagle Mountain Edwardsville Holladay Houston Layton Oklahoma City Provo Rexburg…" at bounding box center [793, 253] width 1054 height 92
click at [520, 258] on input "text" at bounding box center [793, 269] width 1054 height 33
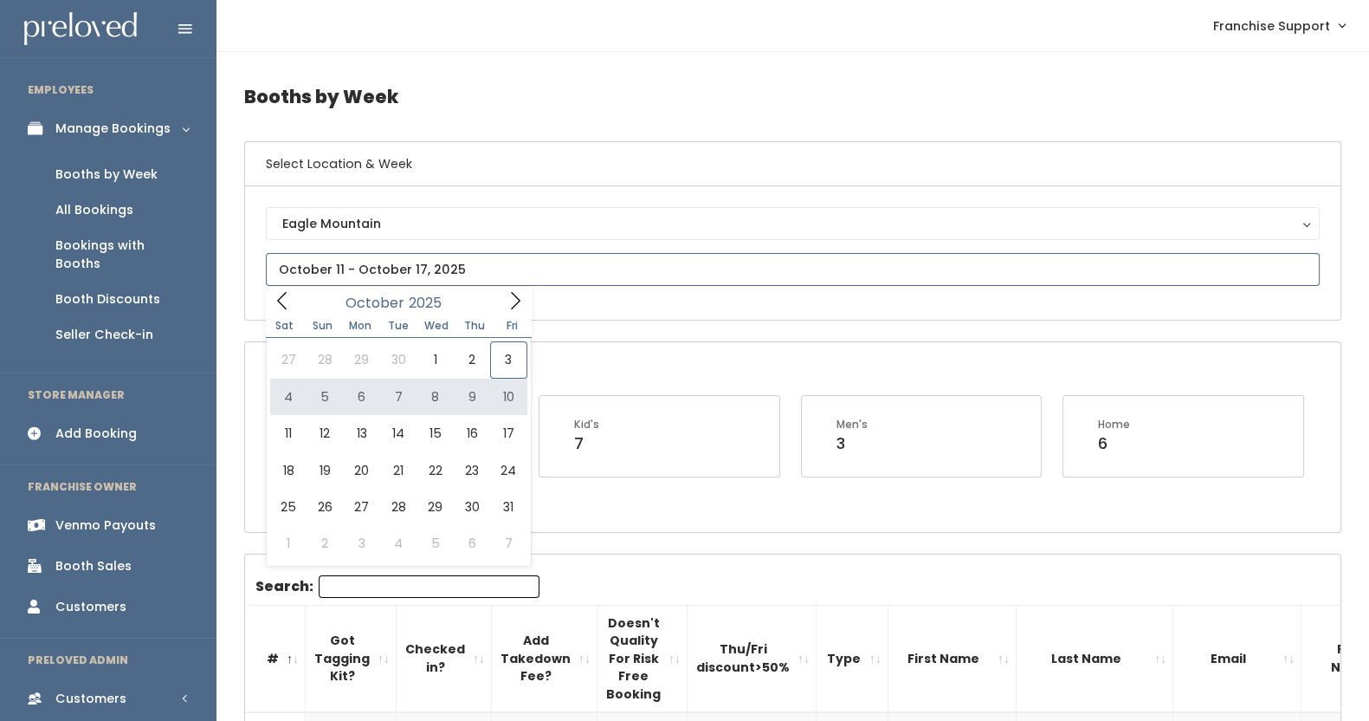
type input "October 4 to October 10"
